Goal: Task Accomplishment & Management: Use online tool/utility

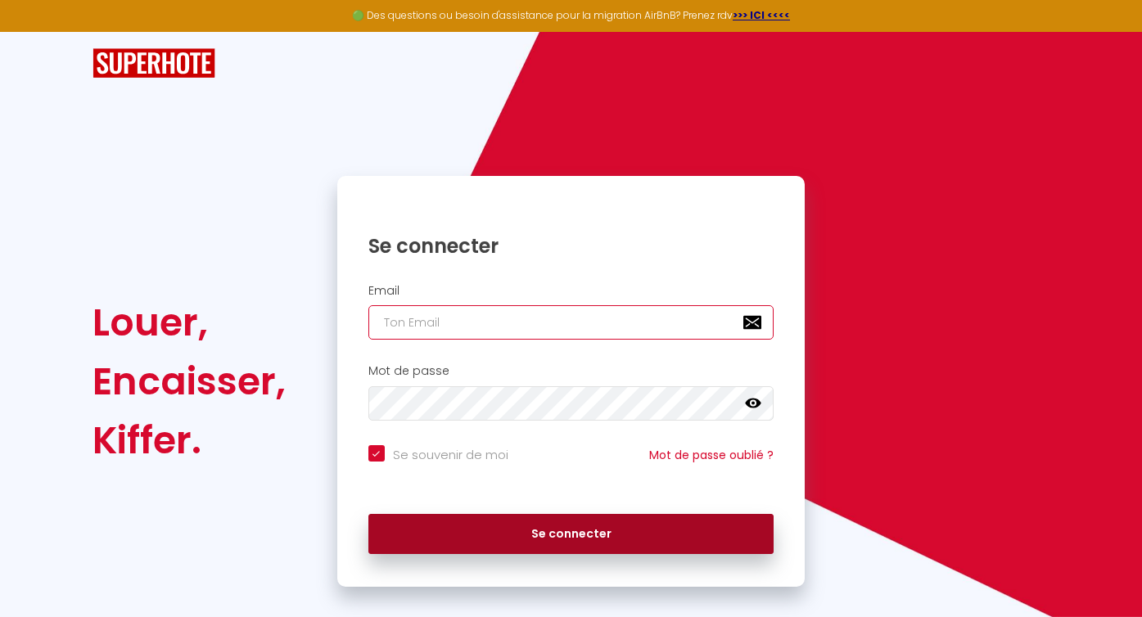
type input "[EMAIL_ADDRESS][DOMAIN_NAME]"
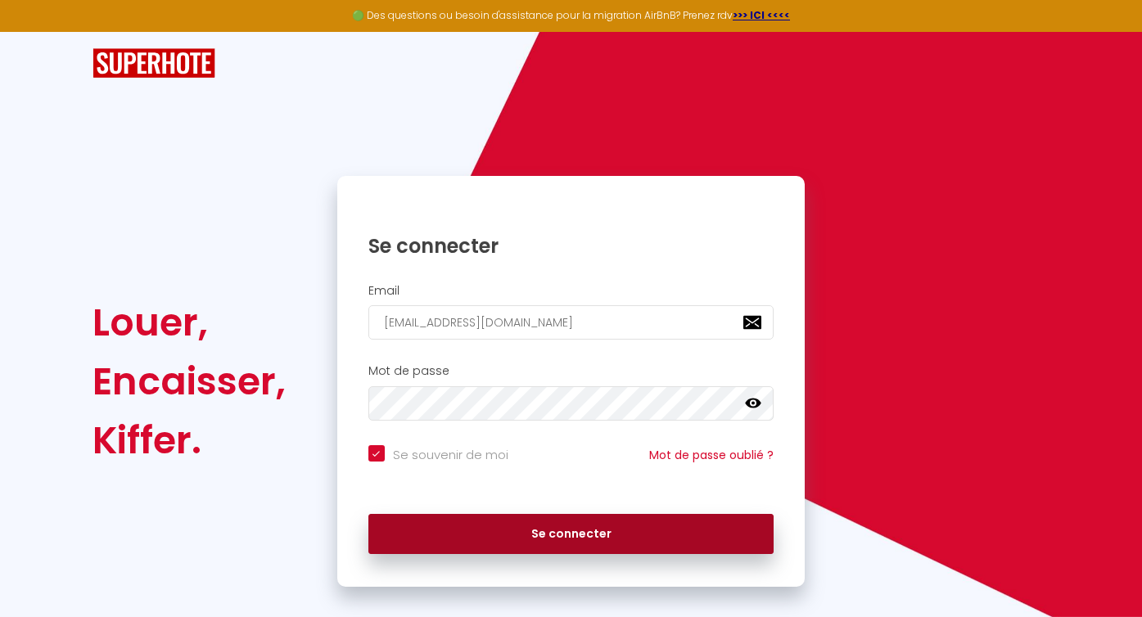
click at [535, 541] on button "Se connecter" at bounding box center [572, 534] width 406 height 41
checkbox input "true"
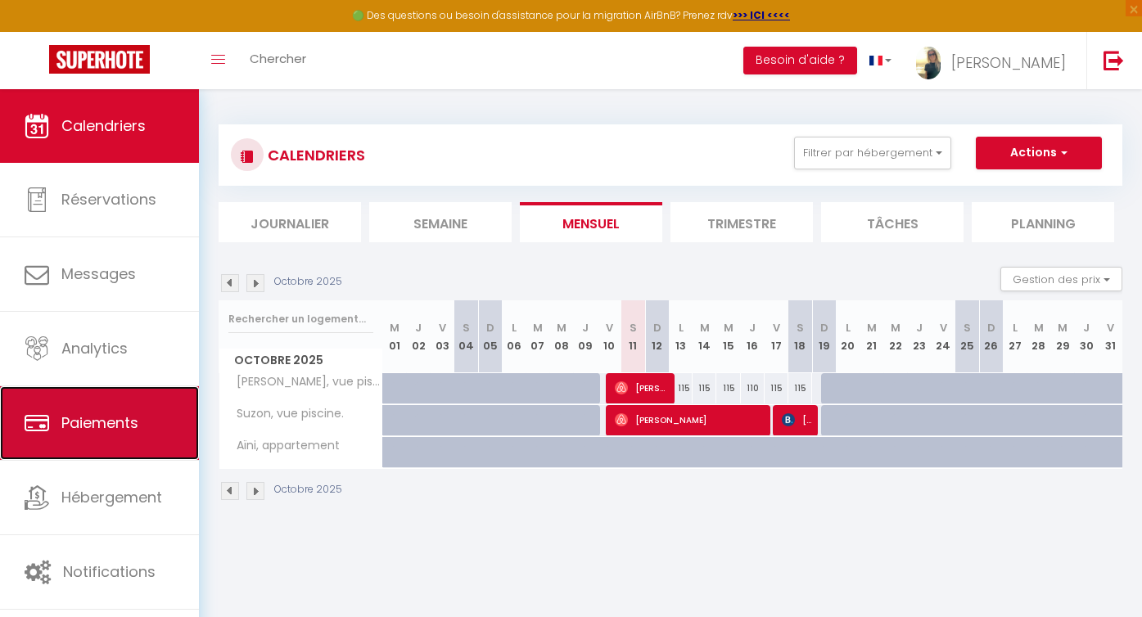
click at [94, 437] on link "Paiements" at bounding box center [99, 424] width 199 height 74
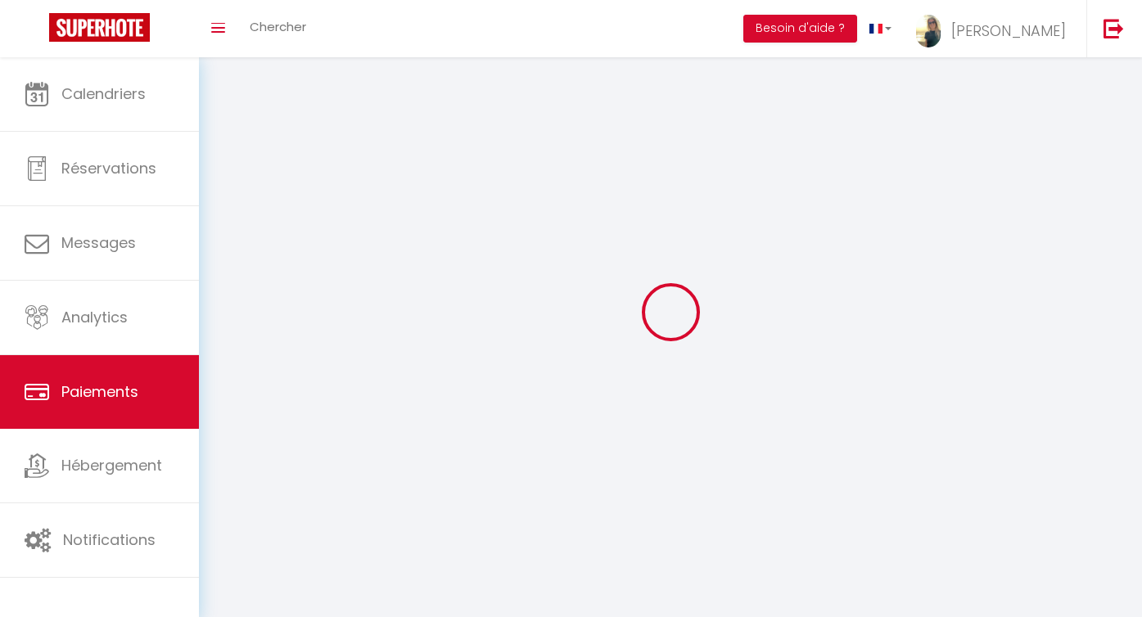
select select "2"
select select "0"
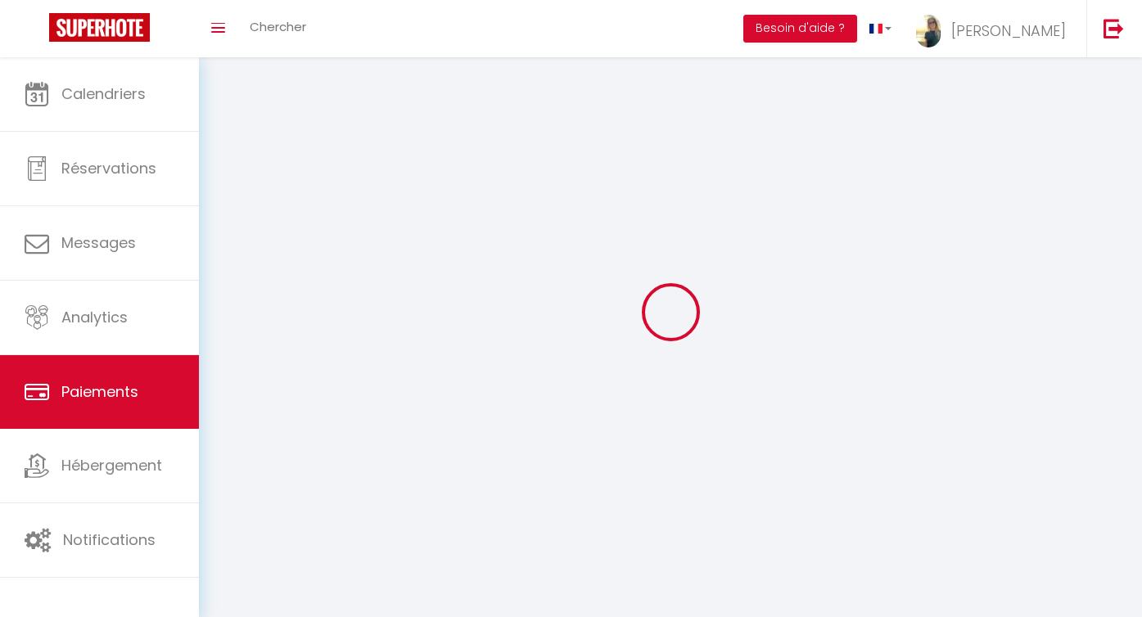
select select "0"
select select
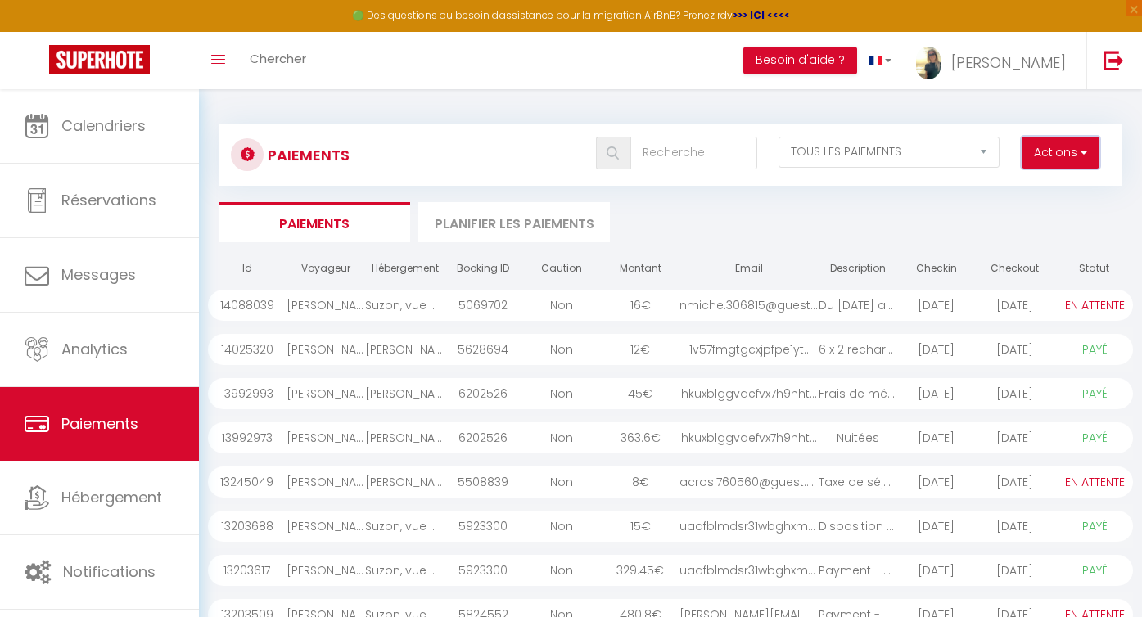
click at [1070, 146] on button "Actions" at bounding box center [1061, 153] width 78 height 33
click at [1011, 190] on link "Créer nouveau lien paiement" at bounding box center [998, 188] width 201 height 21
select select
select select "other"
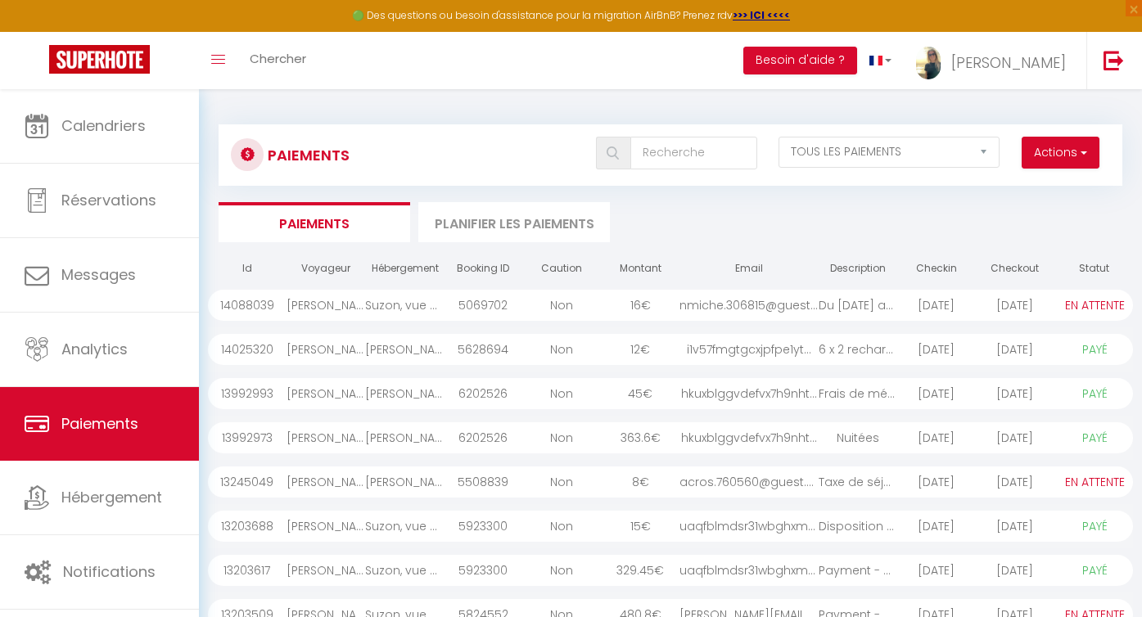
select select "12357"
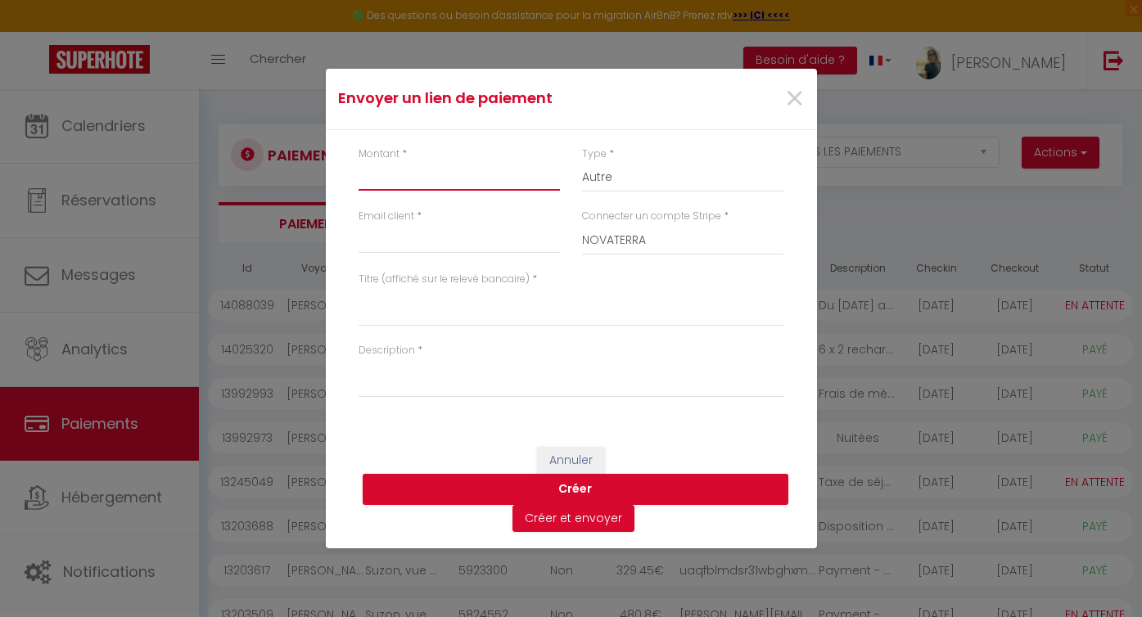
click at [405, 184] on input "Montant" at bounding box center [460, 175] width 202 height 29
type input "15"
click at [625, 184] on select "Nuits Frais de ménage Taxe de séjour [GEOGRAPHIC_DATA]" at bounding box center [683, 176] width 202 height 31
click at [582, 161] on select "Nuits Frais de ménage Taxe de séjour [GEOGRAPHIC_DATA]" at bounding box center [683, 176] width 202 height 31
click at [409, 246] on input "Email client" at bounding box center [460, 238] width 202 height 29
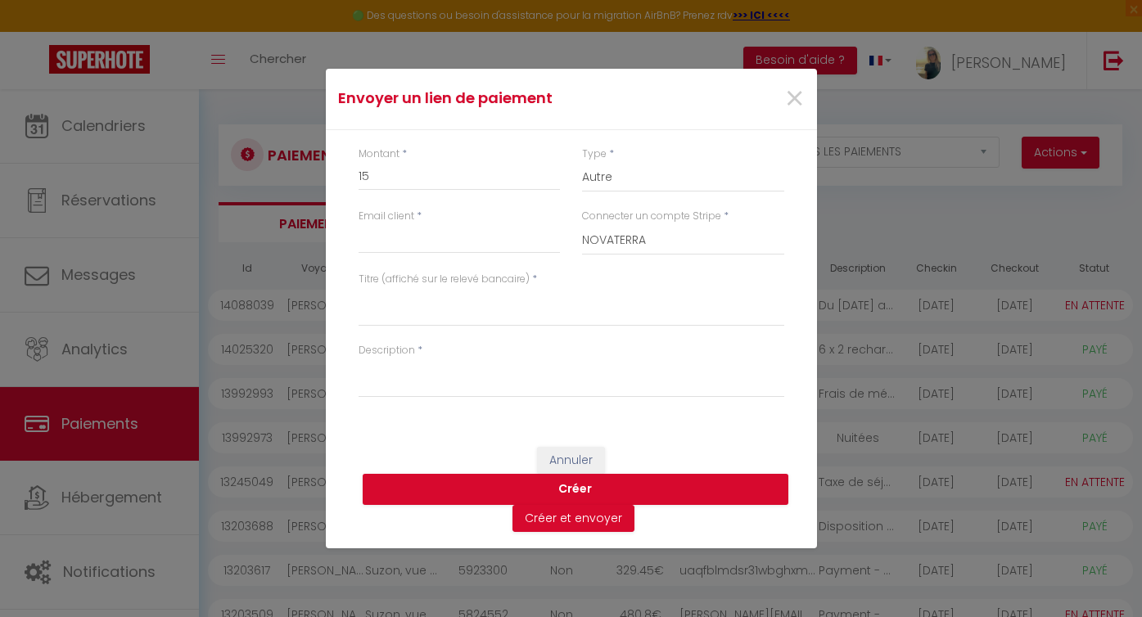
click at [82, 204] on div "Envoyer un lien de paiement × Montant * 15 Type * Nuits Frais de ménage Taxe de…" at bounding box center [571, 308] width 1142 height 617
click at [85, 206] on div "Envoyer un lien de paiement × Montant * 15 Type * Nuits Frais de ménage Taxe de…" at bounding box center [571, 308] width 1142 height 617
click at [111, 209] on div "Envoyer un lien de paiement × Montant * 15 Type * Nuits Frais de ménage Taxe de…" at bounding box center [571, 308] width 1142 height 617
click at [795, 97] on span "×" at bounding box center [795, 99] width 20 height 49
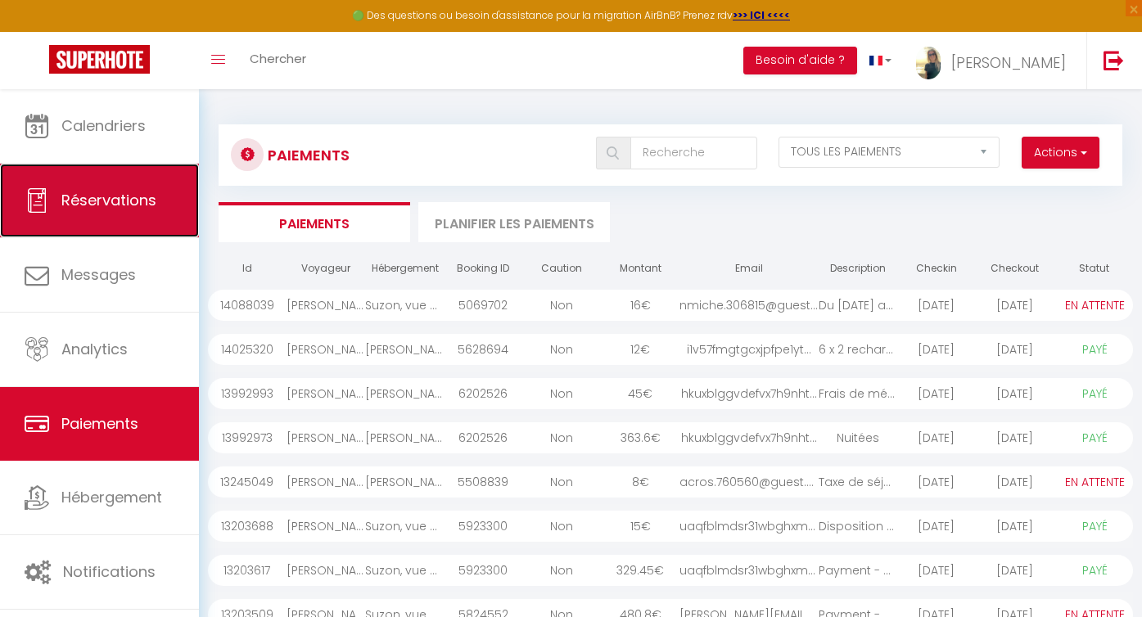
click at [104, 217] on link "Réservations" at bounding box center [99, 201] width 199 height 74
select select "not_cancelled"
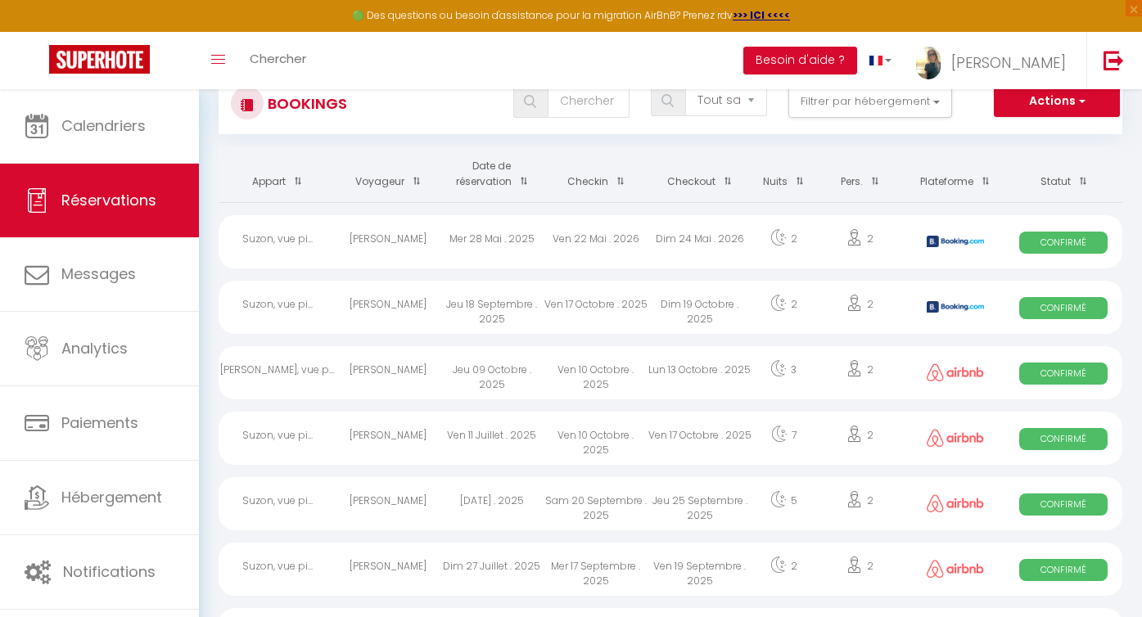
scroll to position [57, 0]
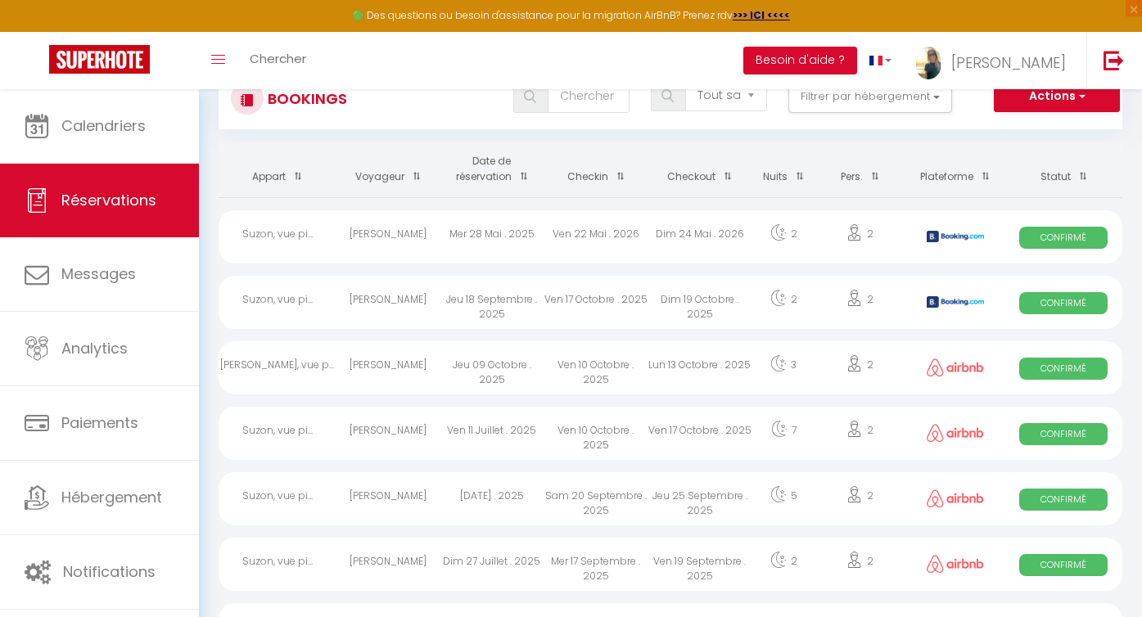
click at [388, 370] on div "[PERSON_NAME]" at bounding box center [389, 368] width 104 height 53
select select "OK"
select select "1"
select select "0"
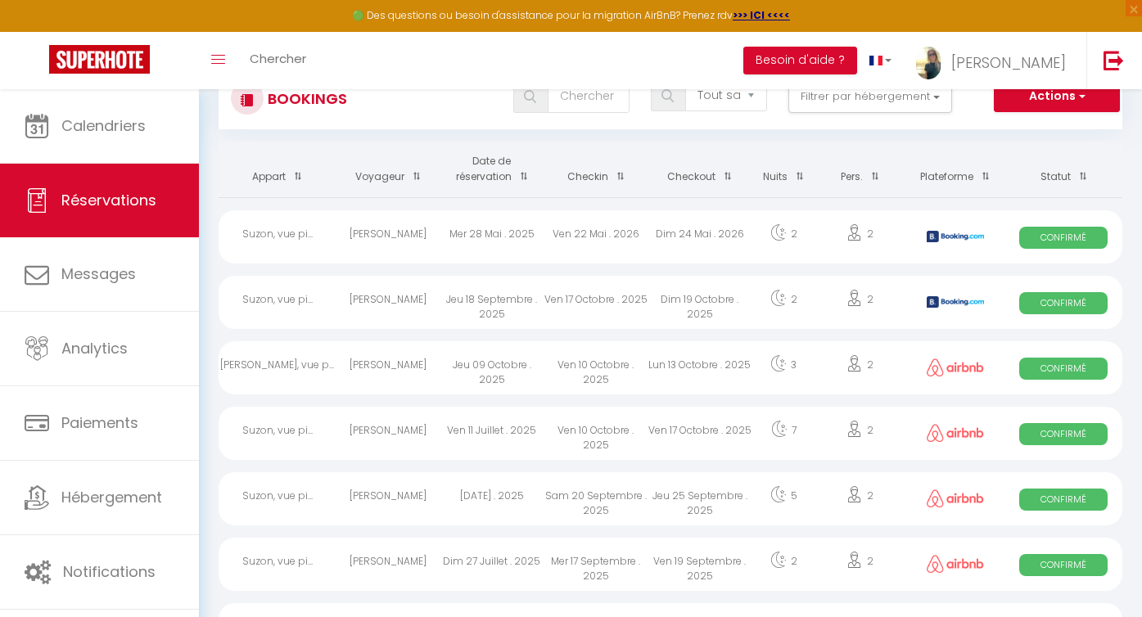
select select "1"
select select
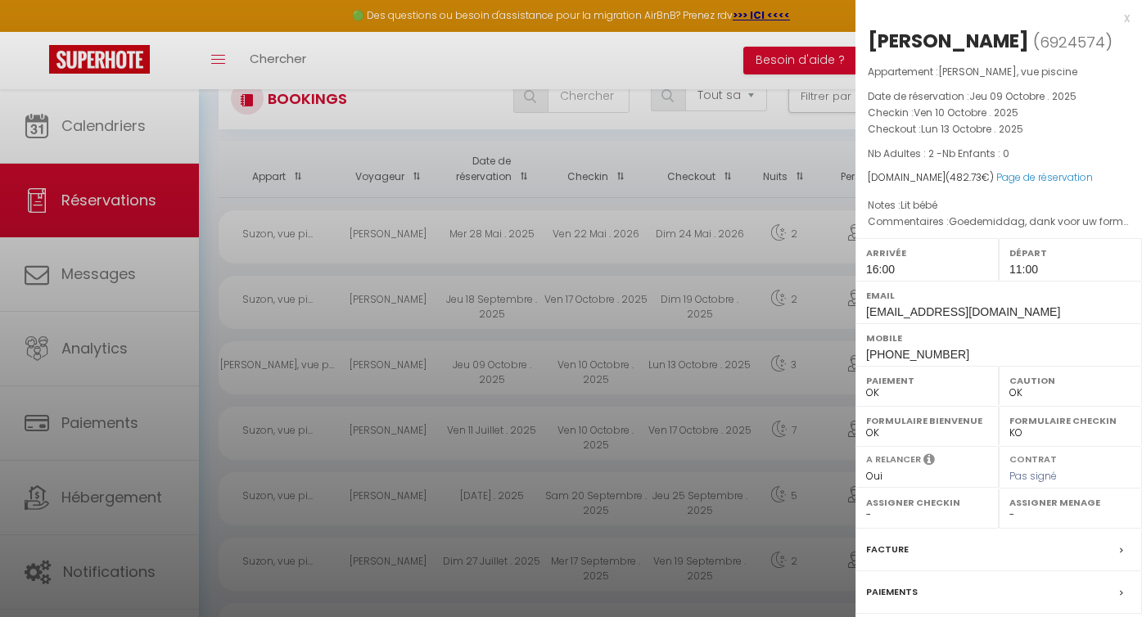
click at [748, 63] on div at bounding box center [571, 308] width 1142 height 617
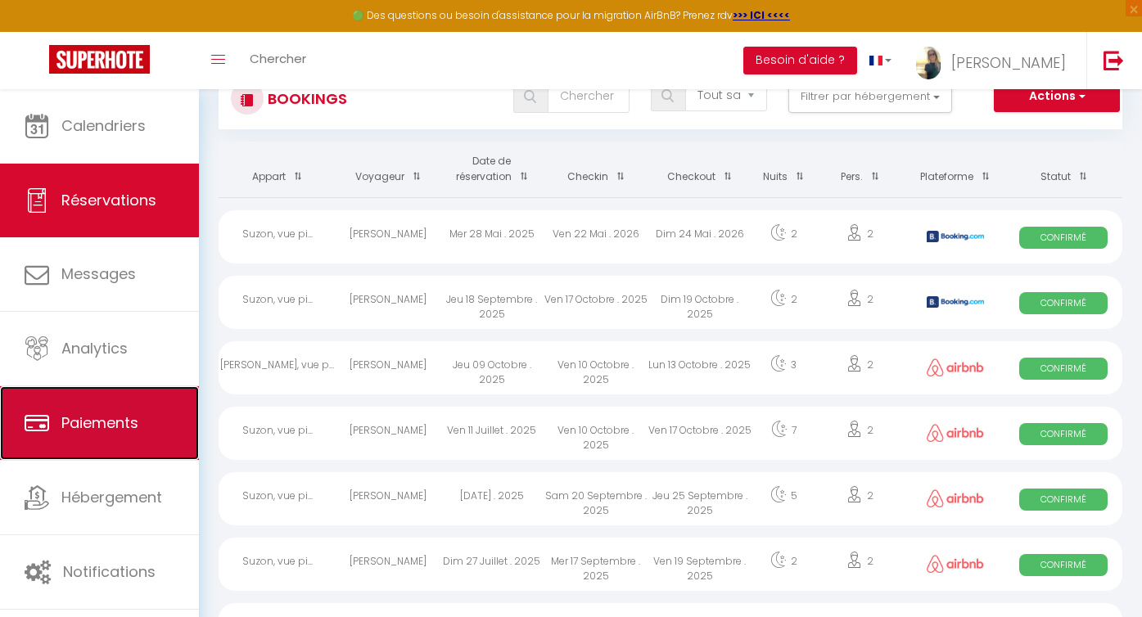
click at [84, 423] on span "Paiements" at bounding box center [99, 423] width 77 height 20
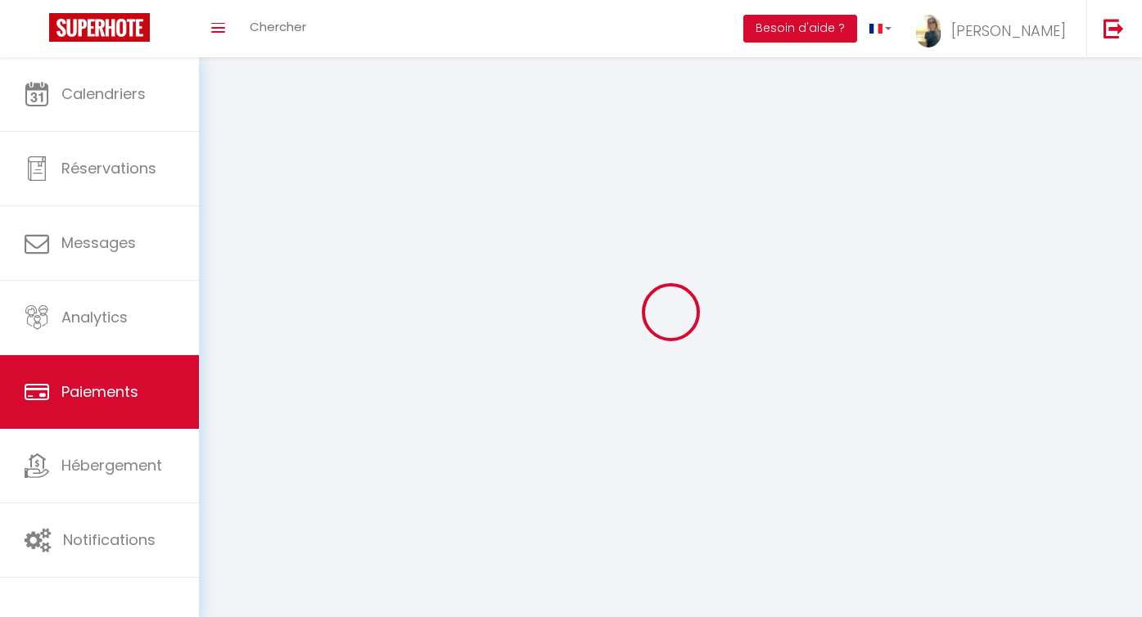
select select "2"
select select "0"
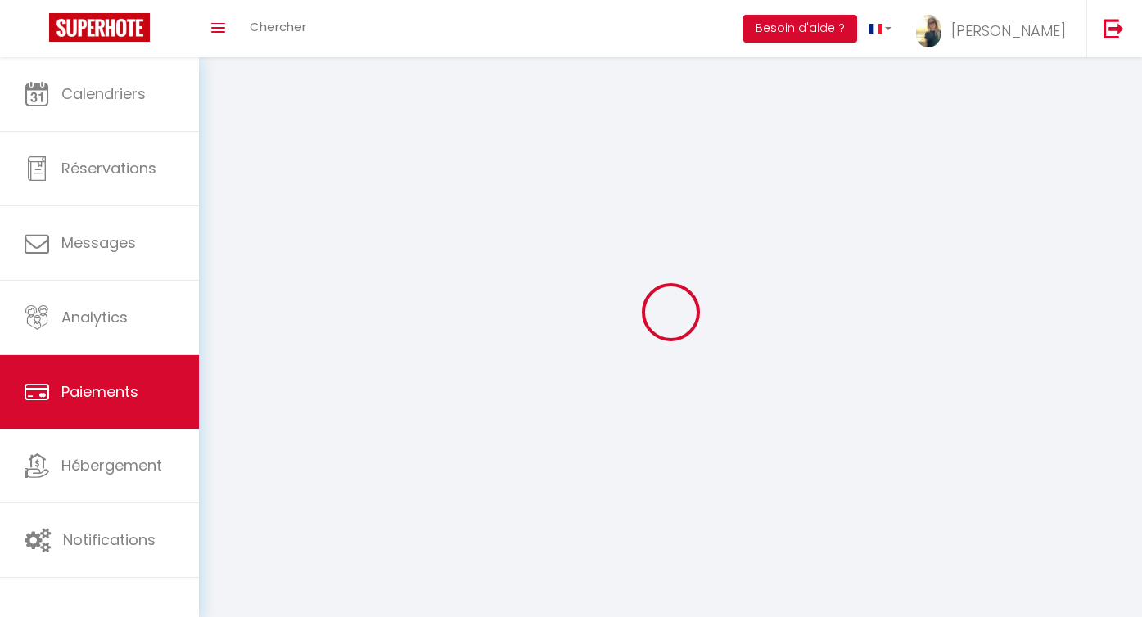
select select "0"
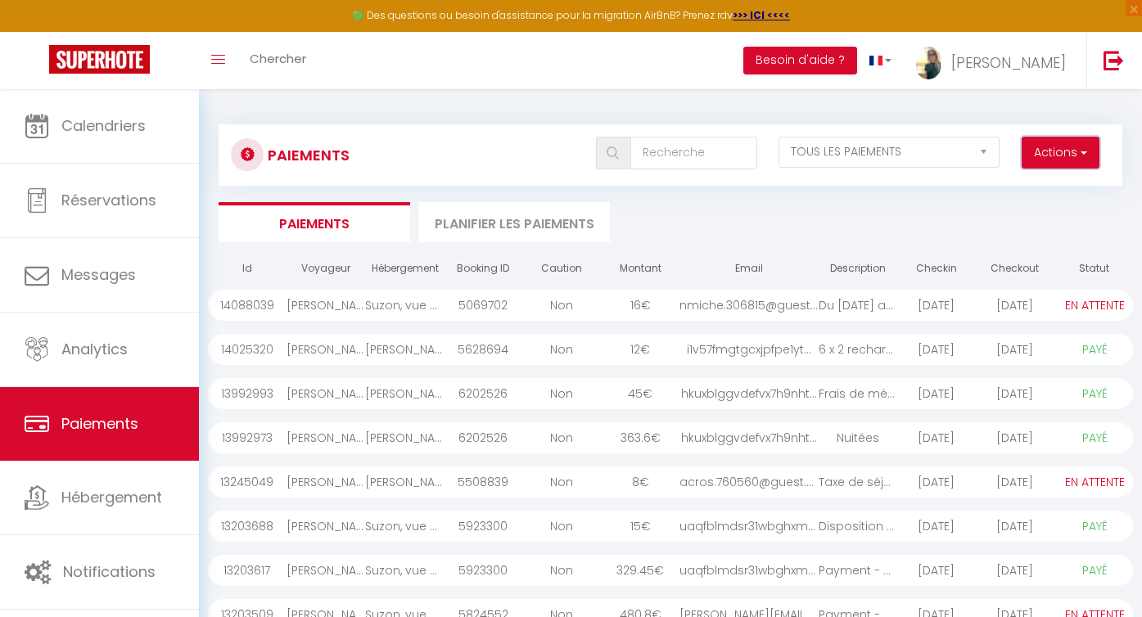
click at [1079, 152] on span "button" at bounding box center [1083, 152] width 10 height 16
click at [1008, 189] on link "Créer nouveau lien paiement" at bounding box center [998, 188] width 201 height 21
select select
select select "other"
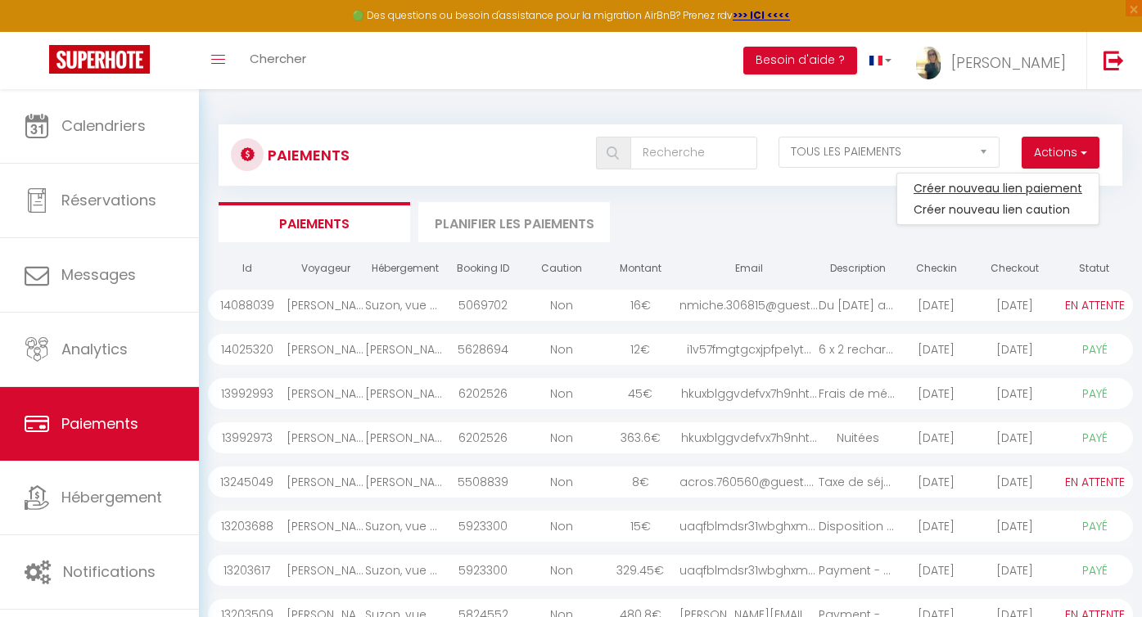
select select "12357"
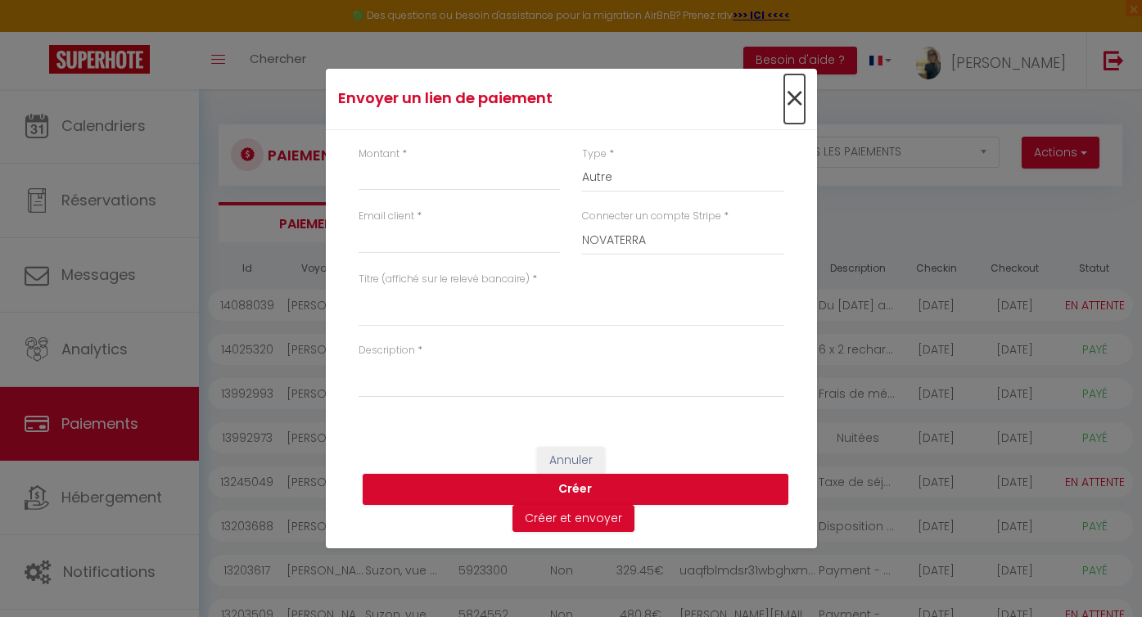
click at [794, 97] on span "×" at bounding box center [795, 99] width 20 height 49
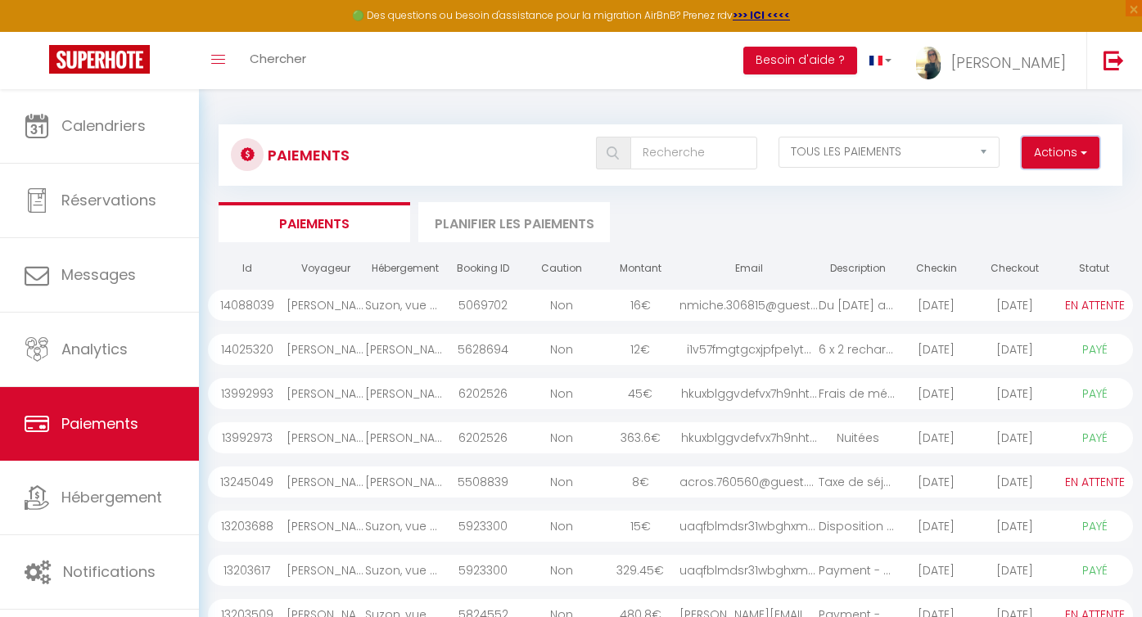
click at [1064, 147] on button "Actions" at bounding box center [1061, 153] width 78 height 33
click at [1042, 187] on link "Créer nouveau lien paiement" at bounding box center [998, 188] width 201 height 21
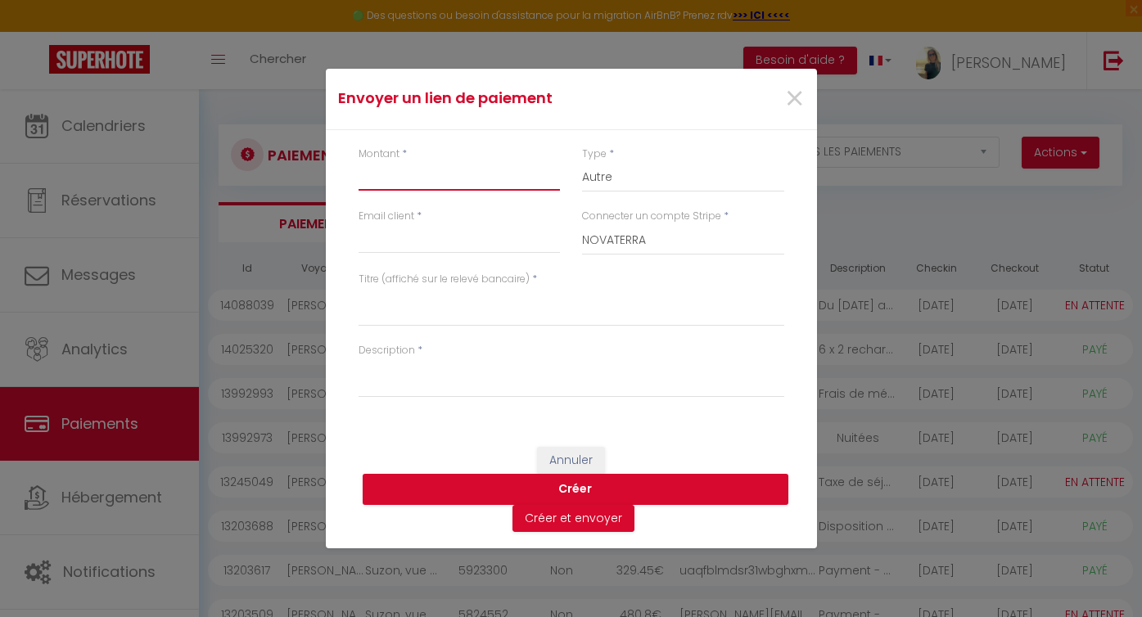
click at [375, 173] on input "Montant" at bounding box center [460, 175] width 202 height 29
type input "15"
click at [376, 314] on textarea "Titre (affiché sur le relevé bancaire)" at bounding box center [572, 306] width 426 height 39
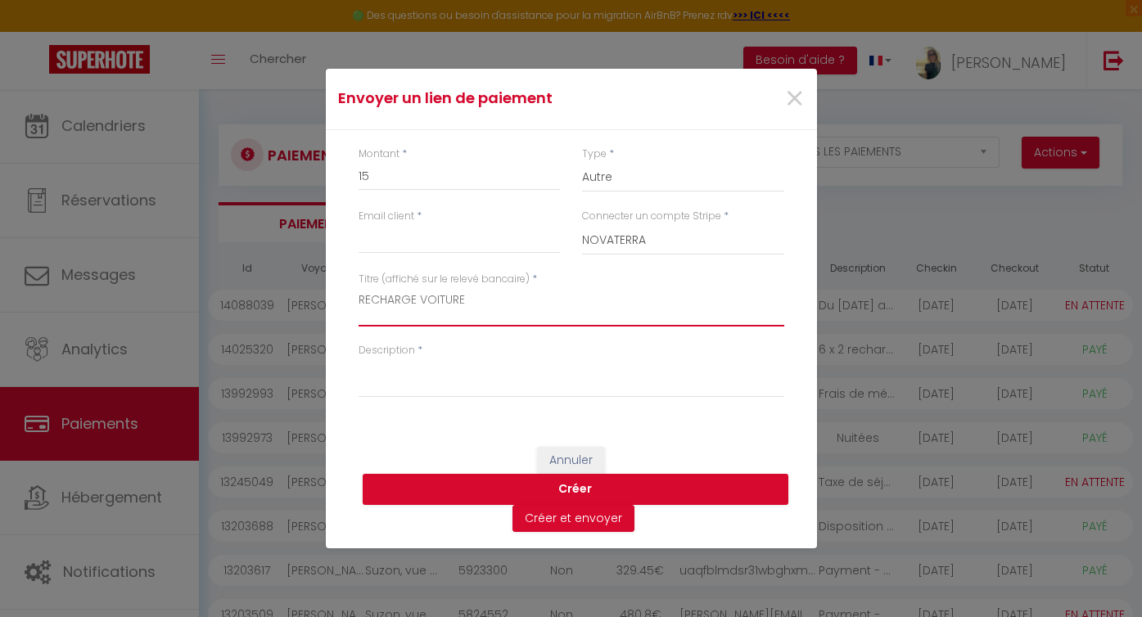
type textarea "RECHARGE VOITURE"
click at [372, 381] on textarea "Description" at bounding box center [572, 378] width 426 height 39
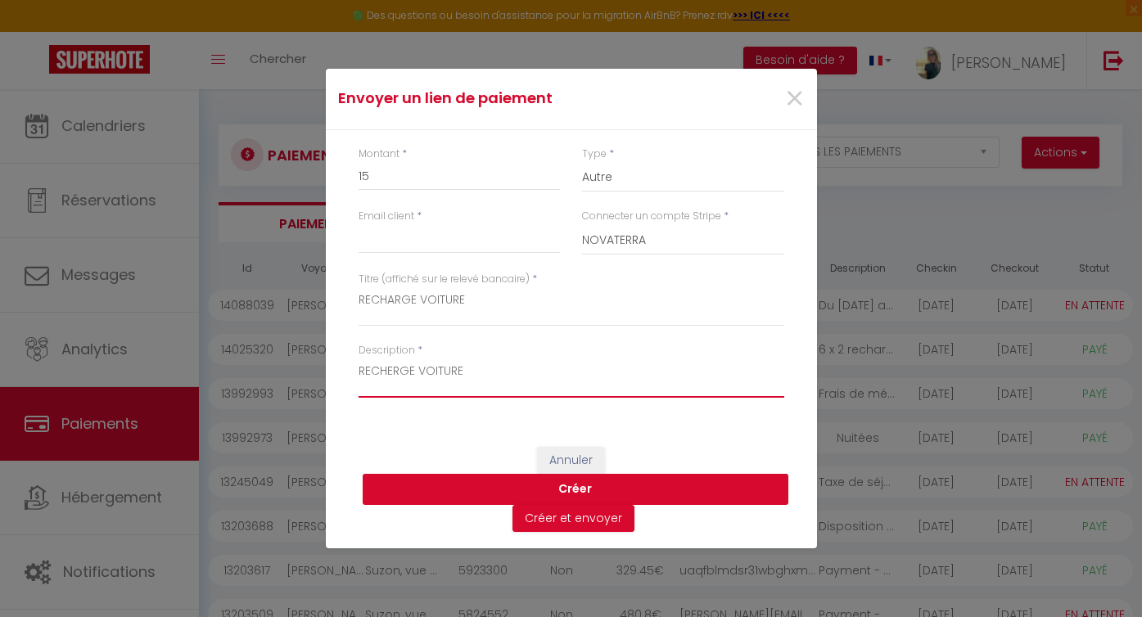
type textarea "RECHERGE VOITURE"
click at [584, 491] on button "Créer" at bounding box center [576, 489] width 426 height 31
type input "[PERSON_NAME][EMAIL_ADDRESS][DOMAIN_NAME]"
click at [577, 491] on button "Créer" at bounding box center [576, 489] width 426 height 31
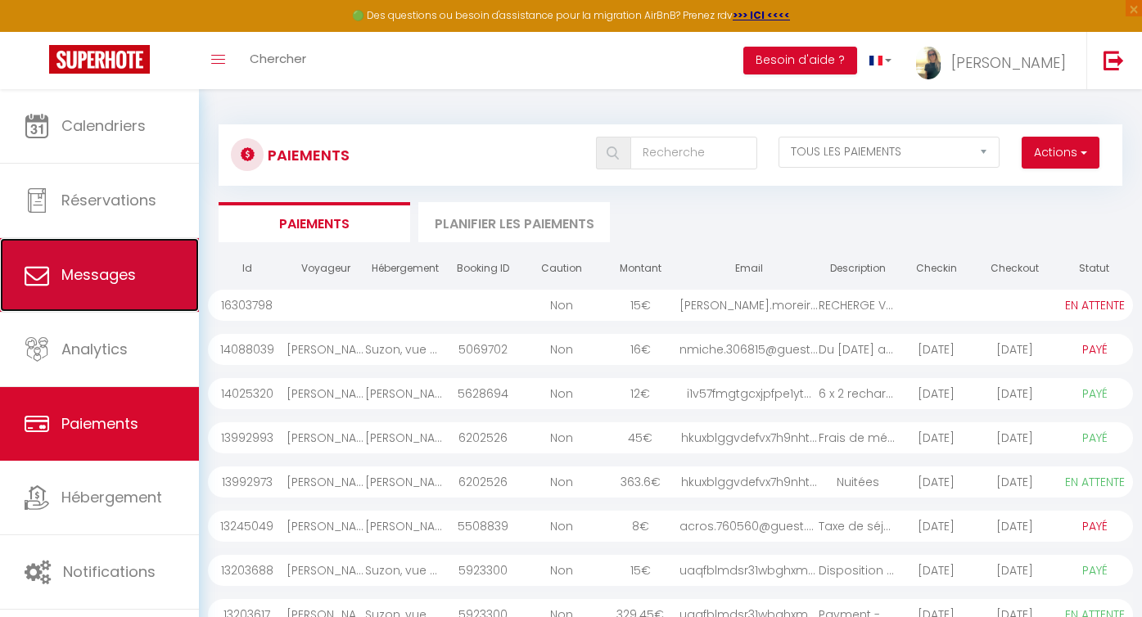
click at [118, 275] on span "Messages" at bounding box center [98, 275] width 75 height 20
select select "message"
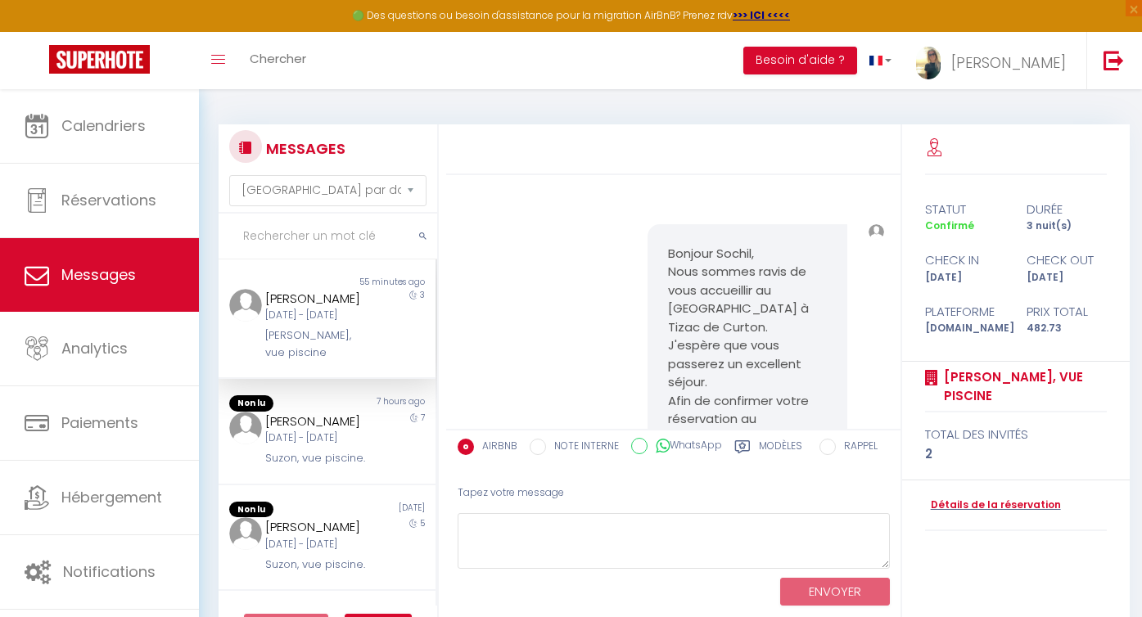
scroll to position [8172, 0]
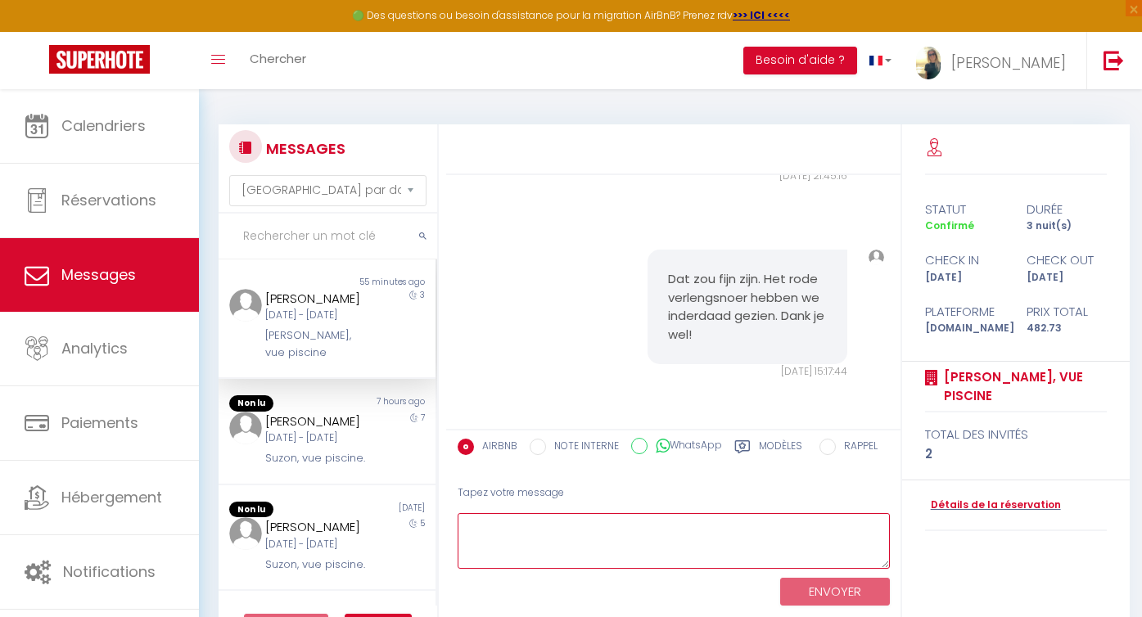
click at [553, 547] on textarea at bounding box center [674, 541] width 432 height 57
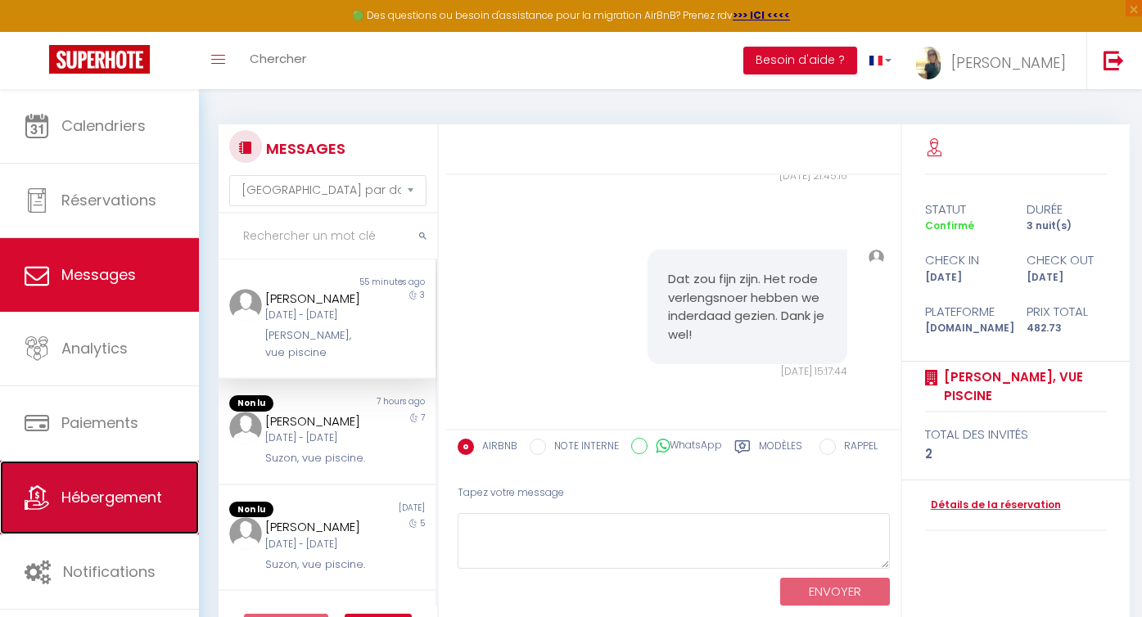
click at [92, 495] on span "Hébergement" at bounding box center [111, 497] width 101 height 20
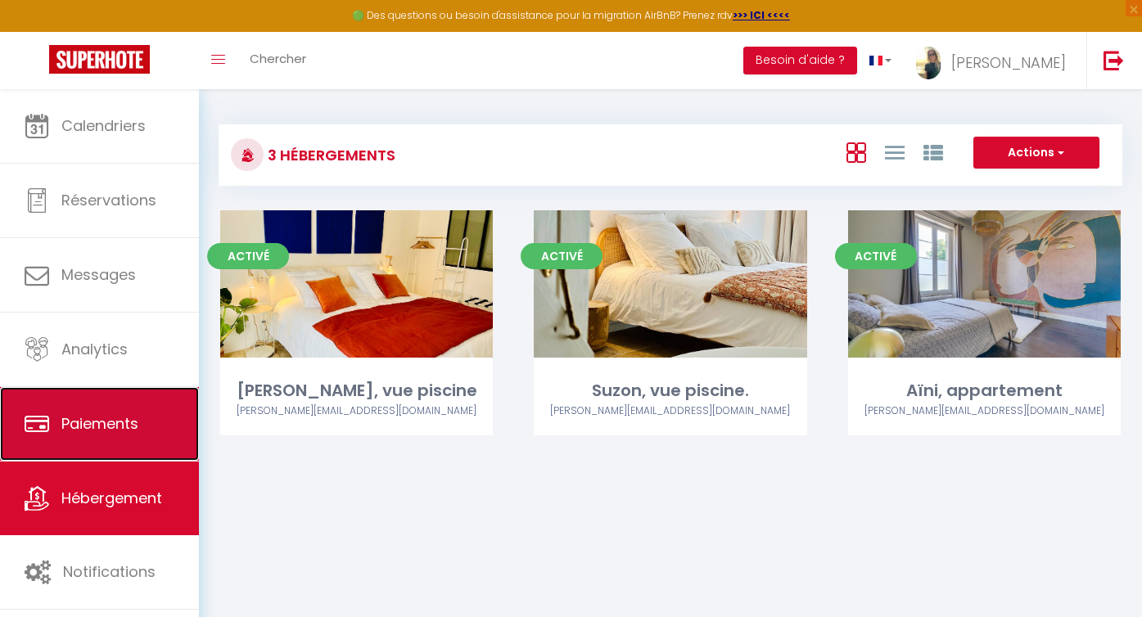
click at [92, 422] on span "Paiements" at bounding box center [99, 424] width 77 height 20
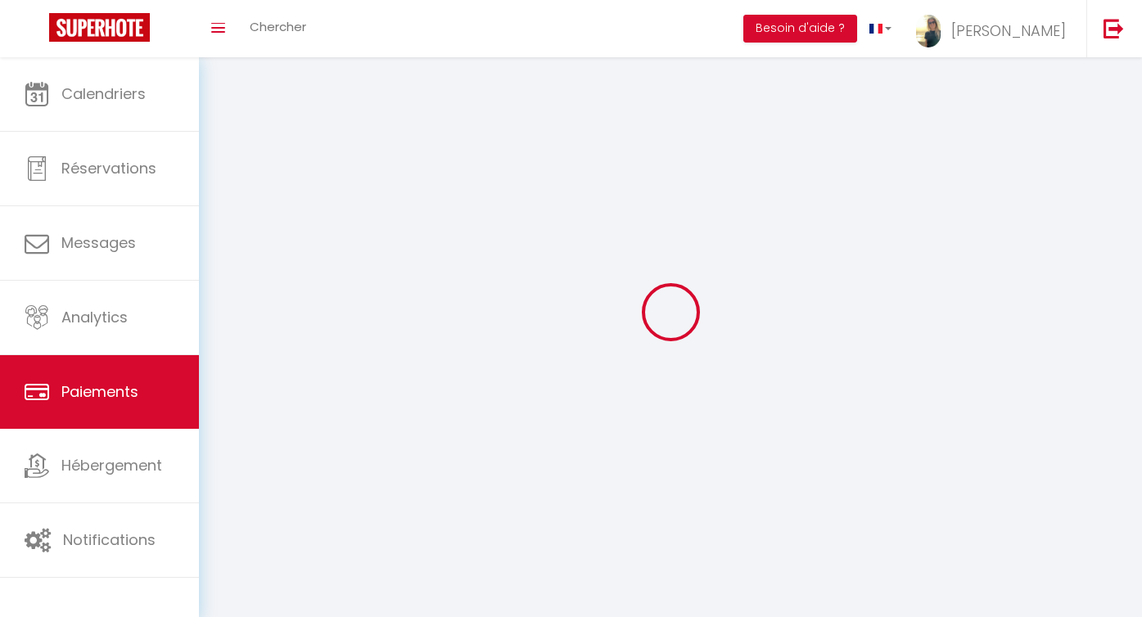
select select "2"
select select "0"
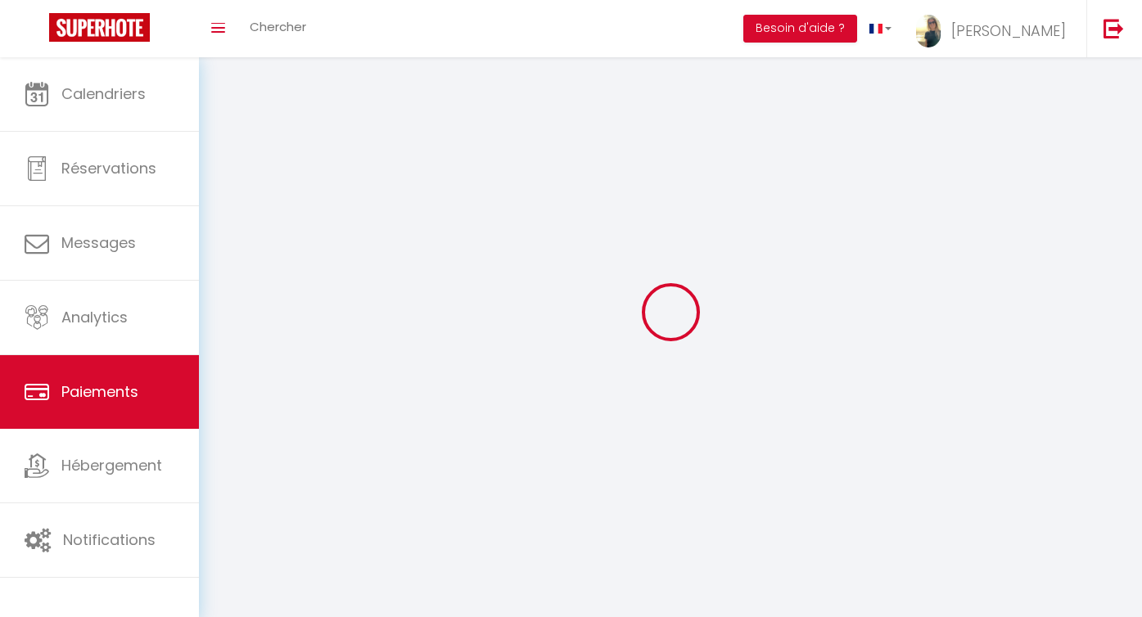
select select "0"
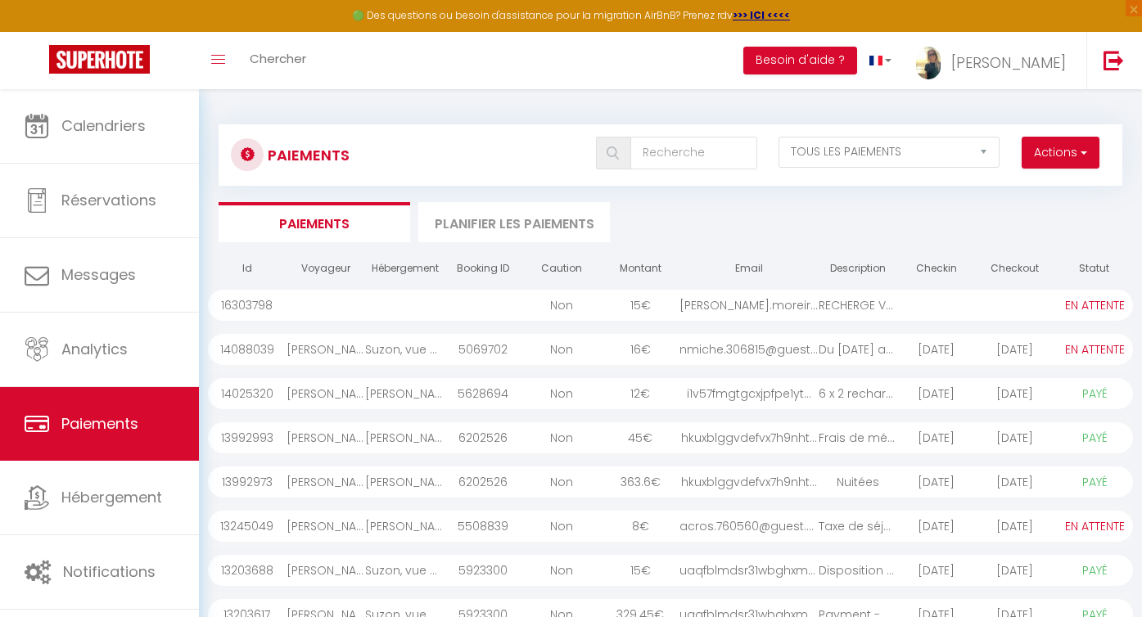
click at [702, 308] on div "[PERSON_NAME].moreira.creat..." at bounding box center [749, 305] width 139 height 31
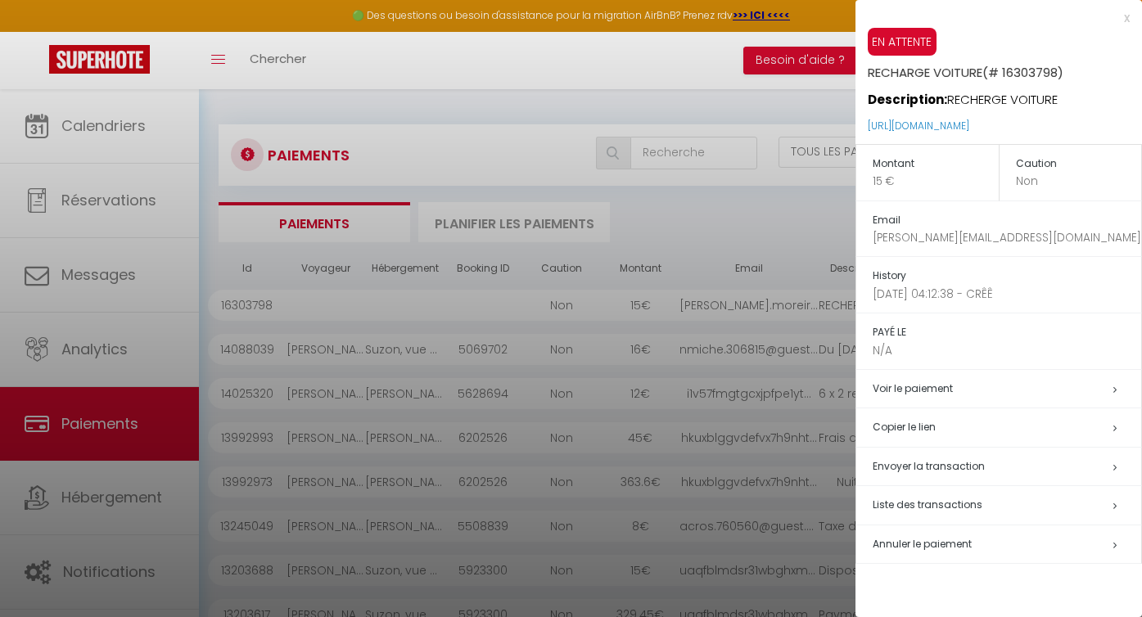
click at [904, 427] on h5 "Copier le lien" at bounding box center [1007, 427] width 269 height 19
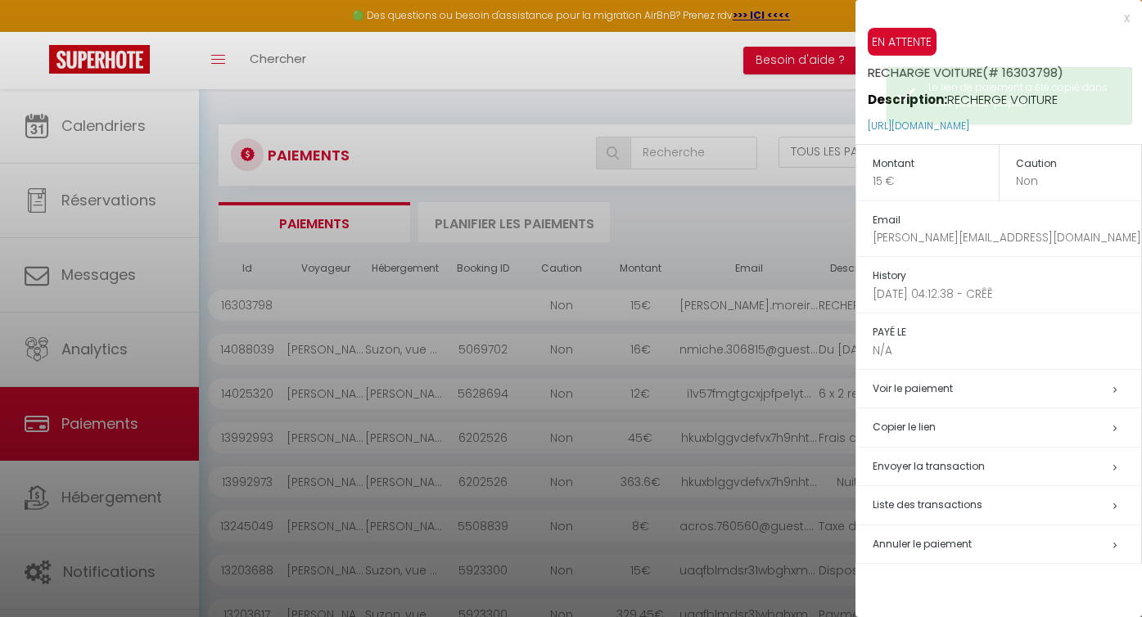
click at [87, 264] on div at bounding box center [571, 308] width 1142 height 617
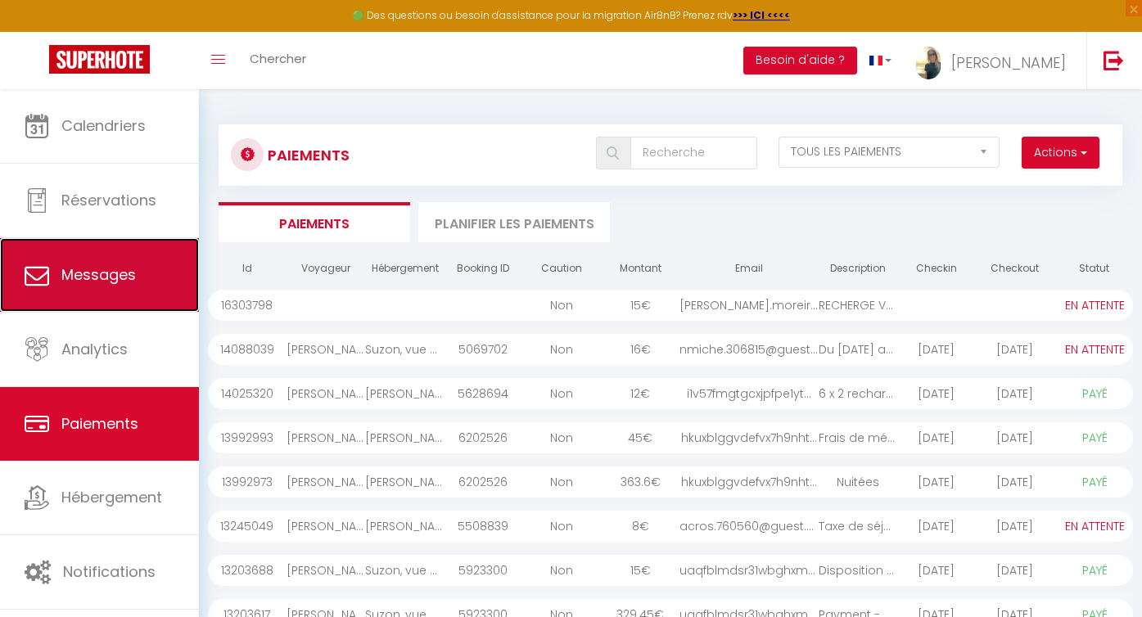
click at [97, 267] on span "Messages" at bounding box center [98, 275] width 75 height 20
select select "message"
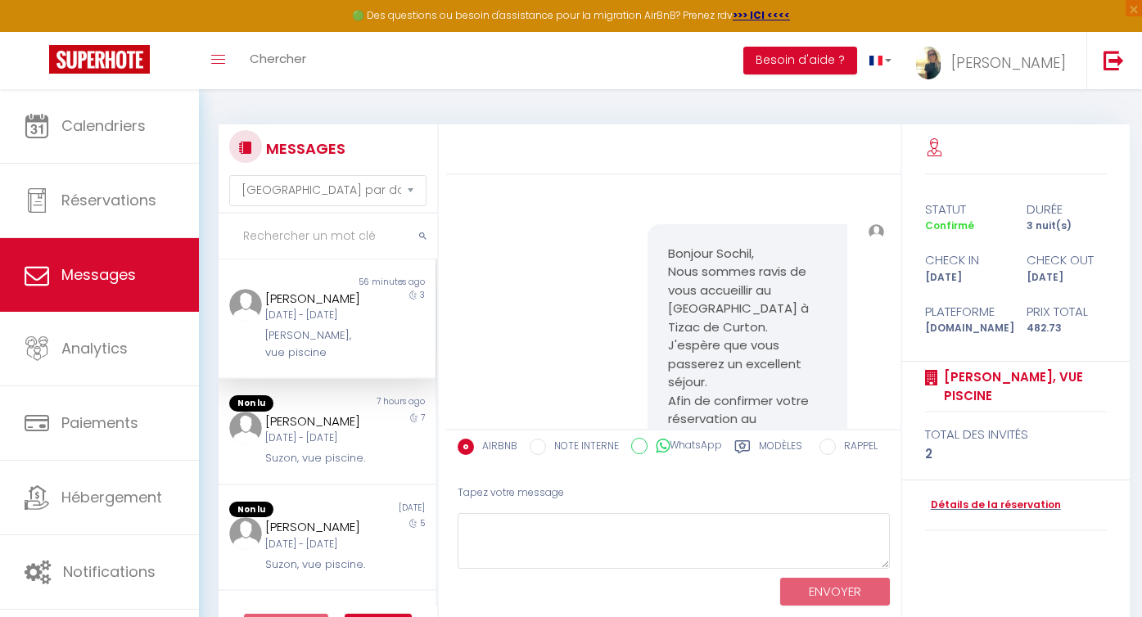
scroll to position [8172, 0]
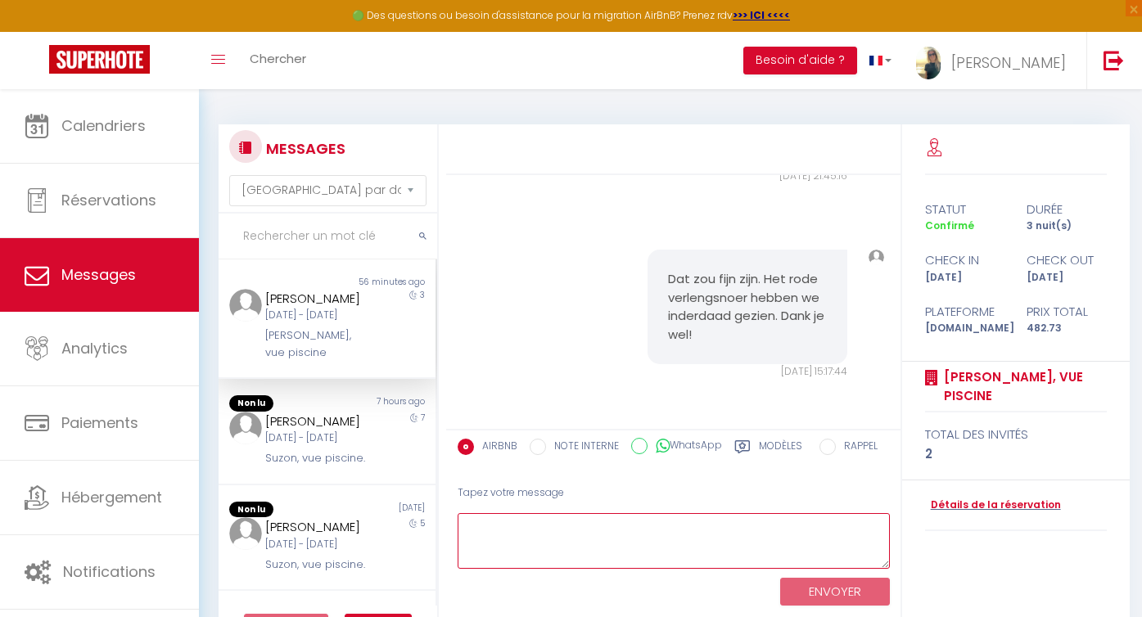
click at [512, 541] on textarea at bounding box center [674, 541] width 432 height 57
paste textarea "[URL][DOMAIN_NAME]"
type textarea "voici le lien de payement [URL][DOMAIN_NAME]"
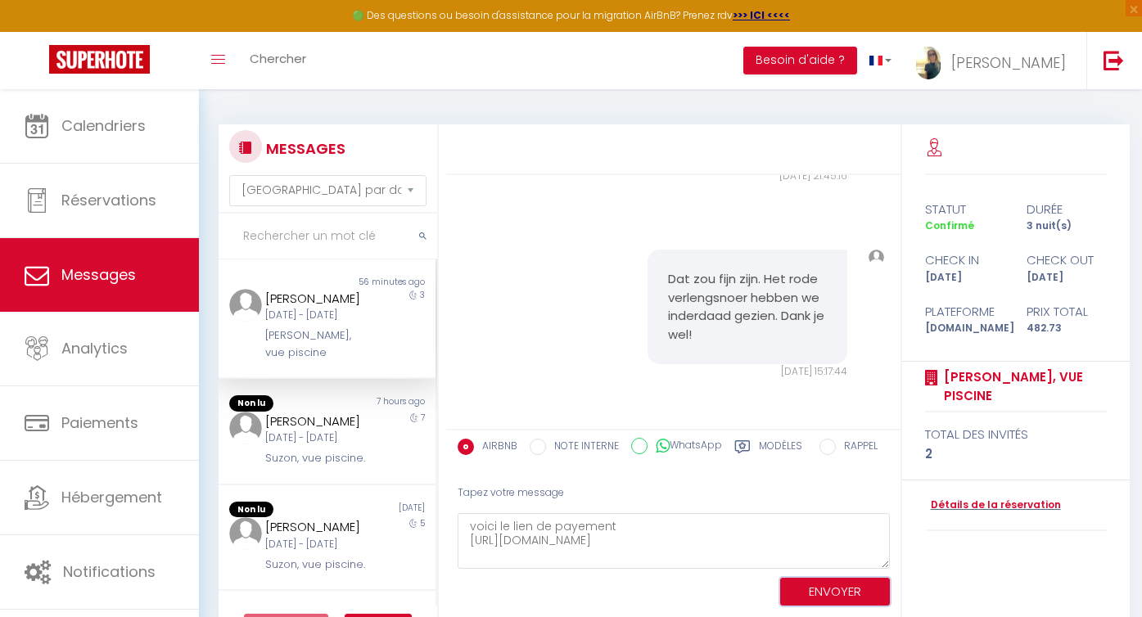
click at [855, 595] on button "ENVOYER" at bounding box center [835, 592] width 110 height 29
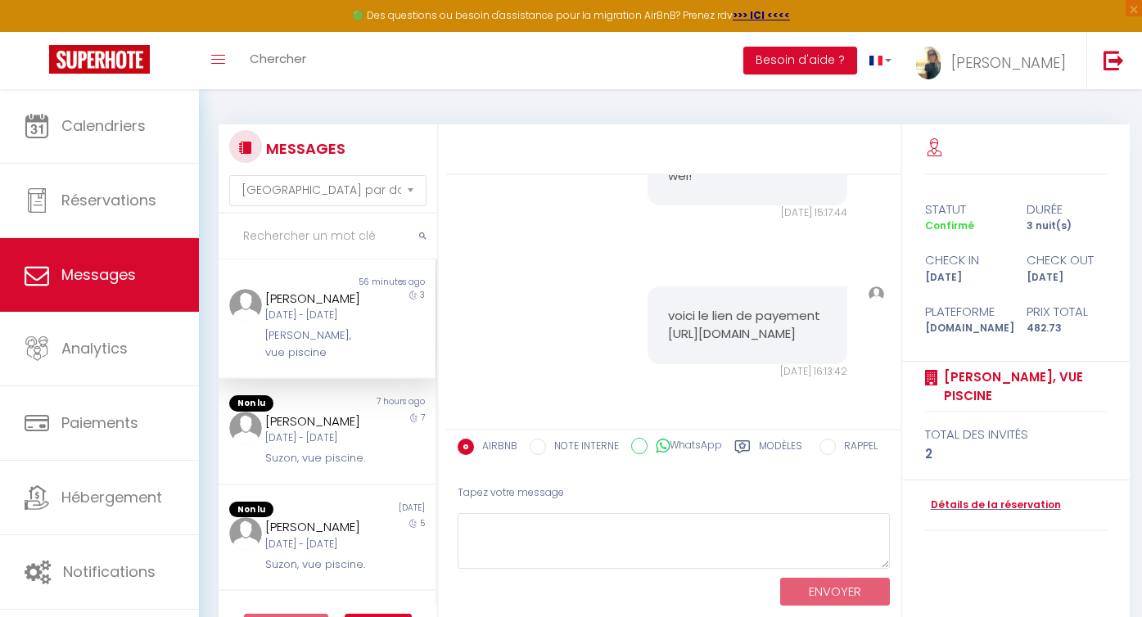
scroll to position [8350, 0]
